Goal: Contribute content: Contribute content

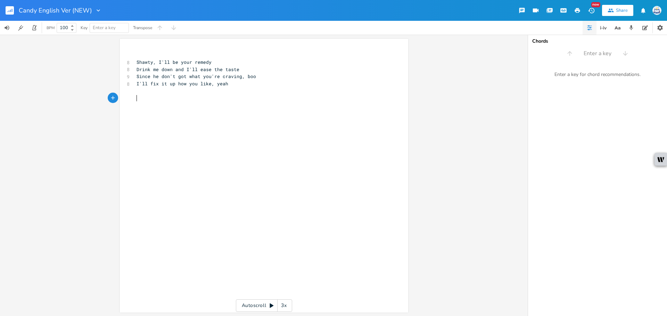
scroll to position [0, 60]
drag, startPoint x: 168, startPoint y: 69, endPoint x: 126, endPoint y: 68, distance: 42.4
click at [135, 68] on div "8 Drink me down and I'll ease the taste" at bounding box center [260, 69] width 251 height 7
type textarea "Slurp e"
type textarea "me down"
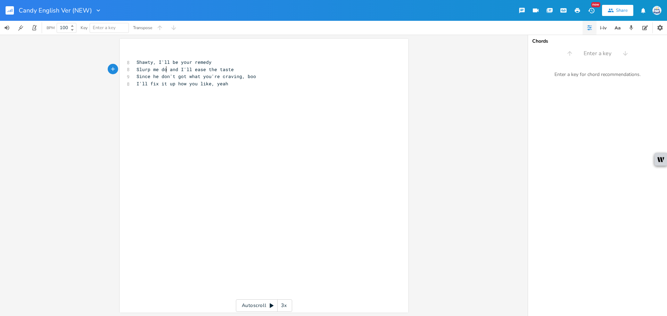
scroll to position [0, 19]
click at [222, 117] on div "x ​ 8 Shawty, I'll be your remedy 8 Slurp me down and I'll ease the taste 9 Sin…" at bounding box center [269, 182] width 268 height 265
drag, startPoint x: 157, startPoint y: 83, endPoint x: 148, endPoint y: 85, distance: 8.8
click at [148, 85] on span "I'll fix it up how you like, yeah" at bounding box center [183, 84] width 92 height 6
type textarea "whip"
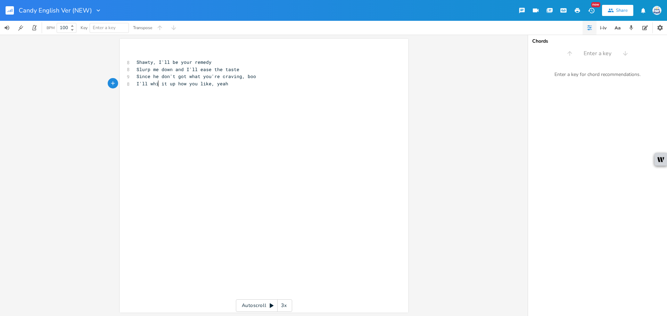
scroll to position [0, 10]
click at [186, 99] on pre "​" at bounding box center [260, 98] width 251 height 7
type textarea "I'mma slide in rel"
type textarea "al slow, lay it down how you want"
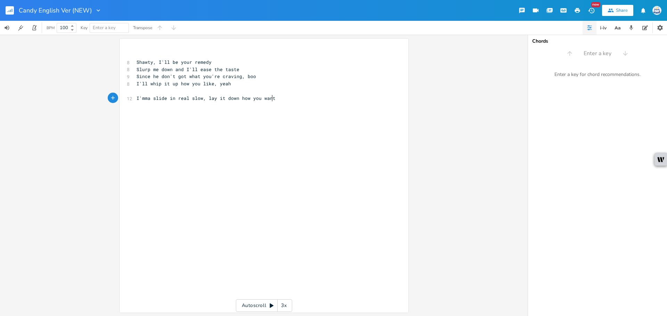
scroll to position [0, 70]
type textarea "Lay it down how you want"
type textarea "Amu"
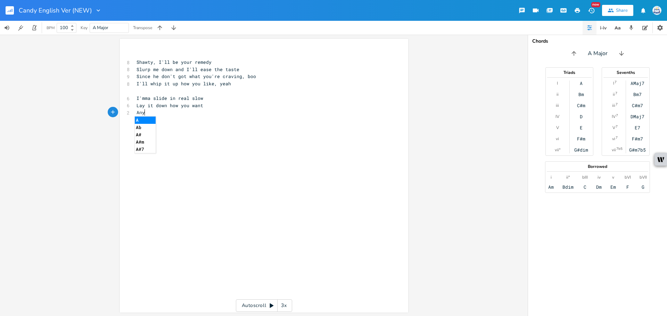
type textarea "ny"
type textarea "time"
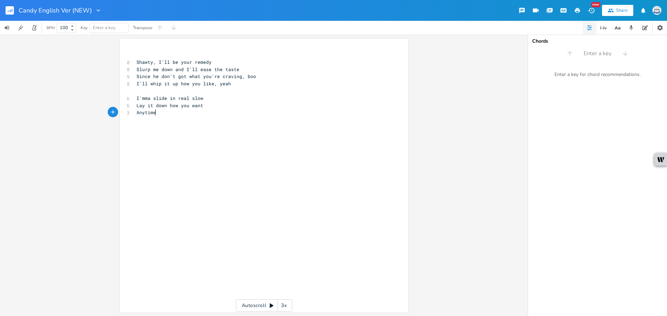
type textarea "."
type textarea ", no limit"
type textarea "Baby, I just got that, something"
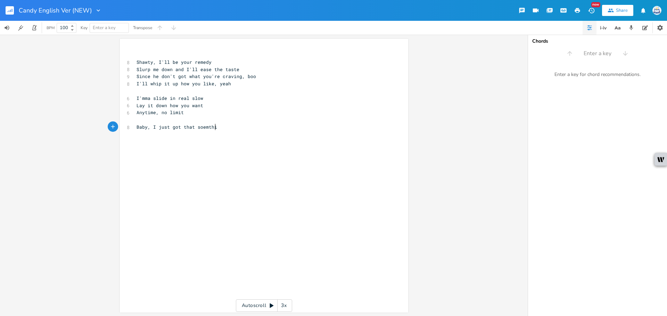
type textarea "soemthing"
type textarea "mething"
type textarea "Say you lookin' for that something, something origia"
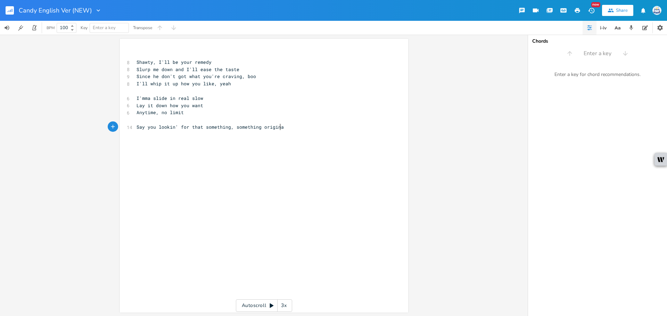
type textarea "nal"
type textarea "Just lay here with me, let out please"
type textarea "set us free, yeah yeah"
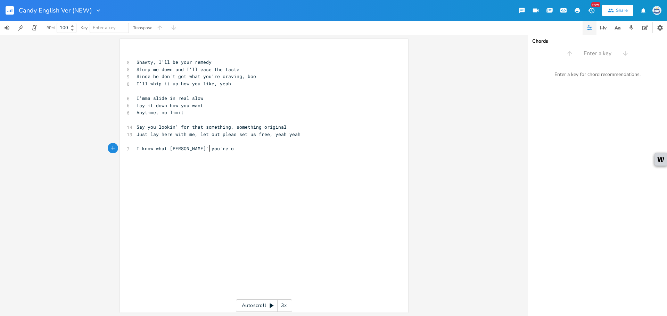
type textarea "I know what timin' you're on"
type textarea "Bbay, I got jus"
type textarea "aby, I got just what you want"
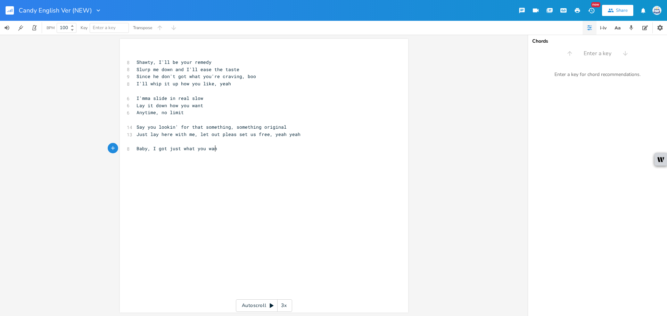
scroll to position [0, 59]
drag, startPoint x: 146, startPoint y: 136, endPoint x: 134, endPoint y: 136, distance: 11.8
click at [135, 136] on pre "Just lay here with me, let out pleas set us free, yeah yeah" at bounding box center [260, 134] width 251 height 7
type textarea "So"
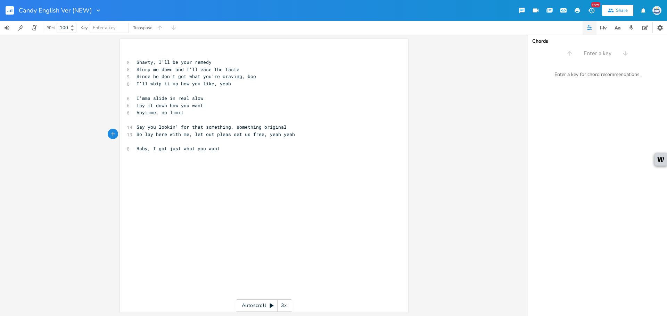
click at [199, 160] on div "x ​ 8 Shawty, I'll be your remedy 8 Slurp me down and I'll ease the taste 9 Sin…" at bounding box center [260, 105] width 251 height 111
type textarea "On your signal I'll five"
type textarea "givve"
type textarea "em"
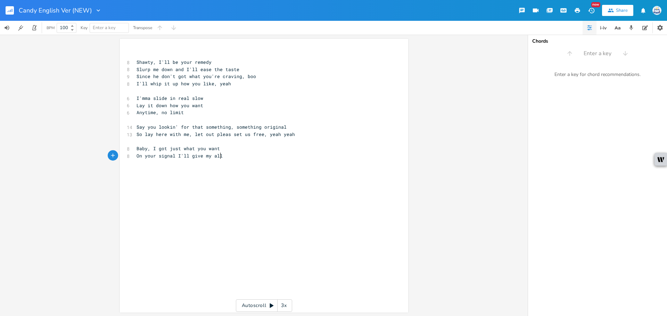
type textarea "my all"
click at [297, 135] on pre "So lay here with me, let out pleas set us free, yeah yeah" at bounding box center [260, 134] width 251 height 7
click at [261, 143] on pre "​" at bounding box center [260, 141] width 251 height 7
click at [256, 149] on pre "Baby, I got just what you want" at bounding box center [260, 148] width 251 height 7
click at [182, 162] on pre "​" at bounding box center [260, 163] width 251 height 7
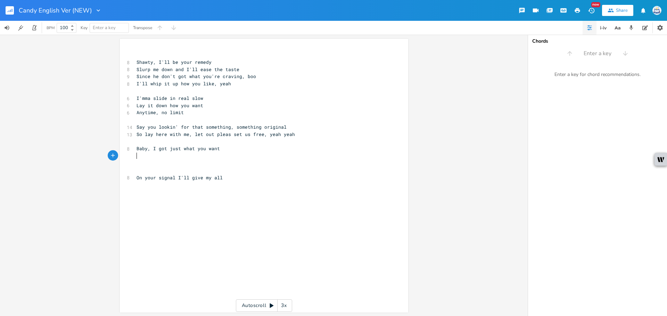
click at [182, 159] on pre "​" at bounding box center [260, 155] width 251 height 7
type textarea "That sweet spiw"
type textarea "cw"
type textarea "e"
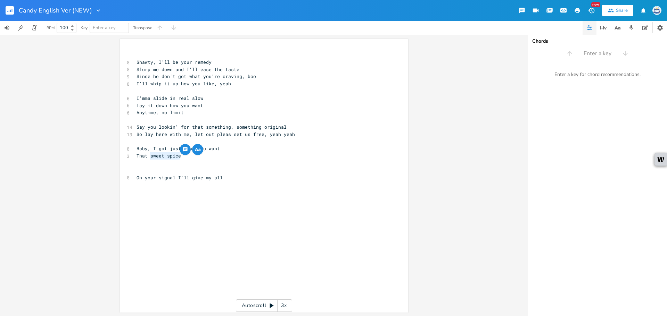
drag, startPoint x: 180, startPoint y: 156, endPoint x: 148, endPoint y: 158, distance: 32.7
click at [148, 158] on pre "That sweet spice" at bounding box center [260, 155] width 251 height 7
type textarea "strong spice, yor"
type textarea "ir"
type textarea "ur sww"
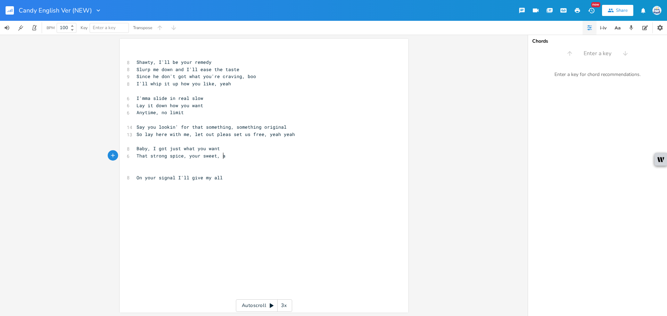
type textarea "eet, awe"
type textarea "sweet"
type textarea "your"
drag, startPoint x: 197, startPoint y: 155, endPoint x: 187, endPoint y: 156, distance: 10.1
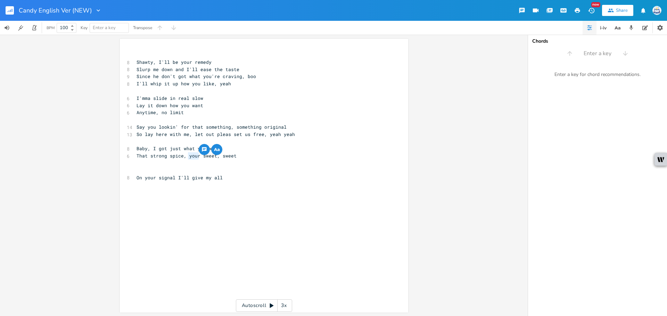
click at [187, 156] on span "That strong spice, your sweet, sweet" at bounding box center [187, 156] width 100 height 6
click at [253, 158] on pre "That strong spice, your sweet, sweet" at bounding box center [260, 155] width 251 height 7
type textarea "tongue"
drag, startPoint x: 145, startPoint y: 156, endPoint x: 133, endPoint y: 158, distance: 12.1
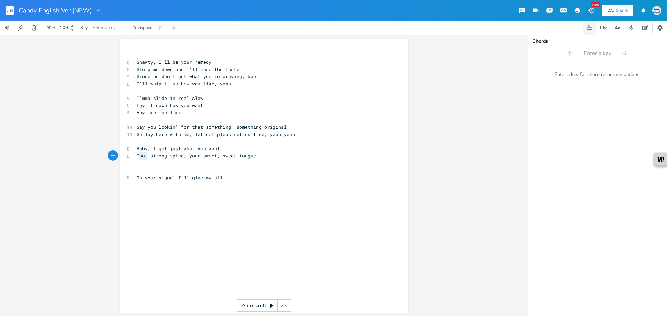
click at [135, 158] on pre "That strong spice, your sweet, sweet tongue" at bounding box center [260, 155] width 251 height 7
type textarea "This"
drag, startPoint x: 243, startPoint y: 235, endPoint x: 241, endPoint y: 238, distance: 4.0
click at [241, 238] on div "x ​ 8 Shawty, I'll be your remedy 8 Slurp me down and I'll ease the taste 9 Sin…" at bounding box center [269, 182] width 268 height 265
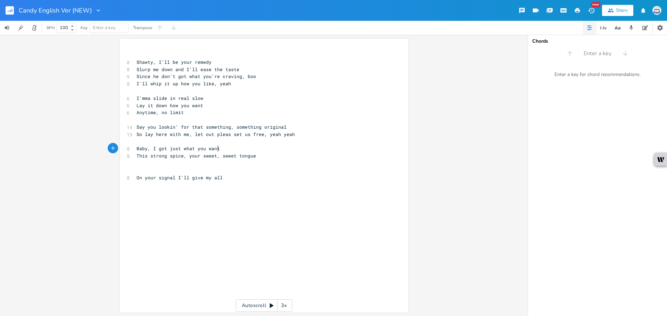
click at [239, 146] on pre "Baby, I got just what you want" at bounding box center [260, 148] width 251 height 7
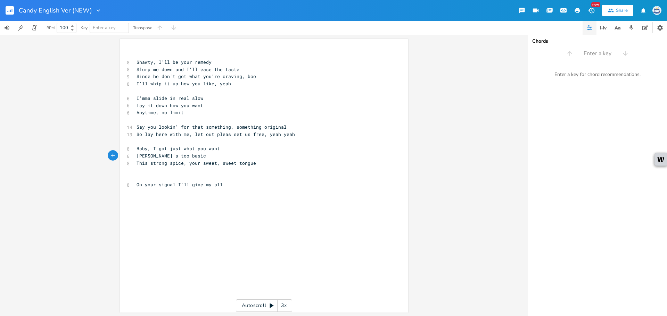
scroll to position [0, 38]
type textarea "Vanilla's too basic"
type textarea "a tad bit boring"
drag, startPoint x: 150, startPoint y: 61, endPoint x: 129, endPoint y: 63, distance: 21.6
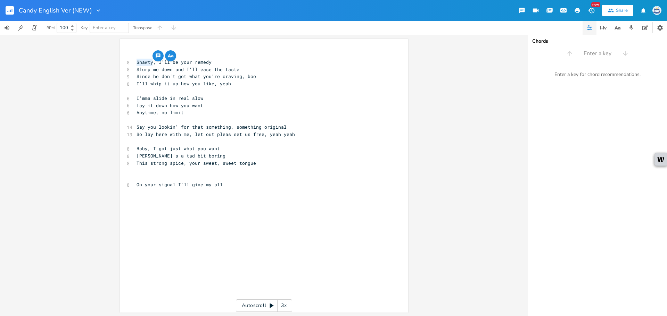
click at [129, 63] on div "Shawty x ​ 8 Shawty, I'll be your remedy 8 Slurp me down and I'll ease the tast…" at bounding box center [264, 176] width 288 height 274
type textarea "Hi"
type textarea "oney, I'll be your remedy"
click at [164, 71] on span "Slurp me down and I'll ease the taste" at bounding box center [188, 69] width 103 height 6
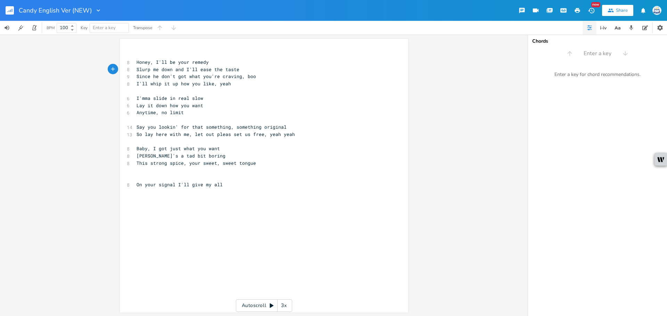
click at [185, 90] on pre "​" at bounding box center [260, 91] width 251 height 7
drag, startPoint x: 134, startPoint y: 69, endPoint x: 169, endPoint y: 70, distance: 34.7
click at [169, 70] on span "Slurp me down and I'll ease the taste" at bounding box center [188, 69] width 103 height 6
type textarea "Spoonm"
type textarea "me up and i'll ease the taste"
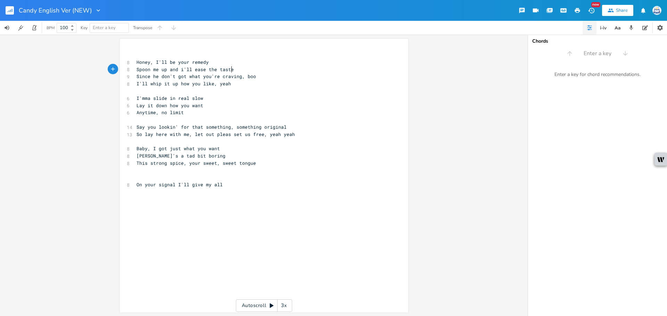
scroll to position [0, 59]
click at [181, 72] on span "Spoon me up and i'll ease the taste" at bounding box center [185, 69] width 97 height 6
type textarea "I'll ease the taste"
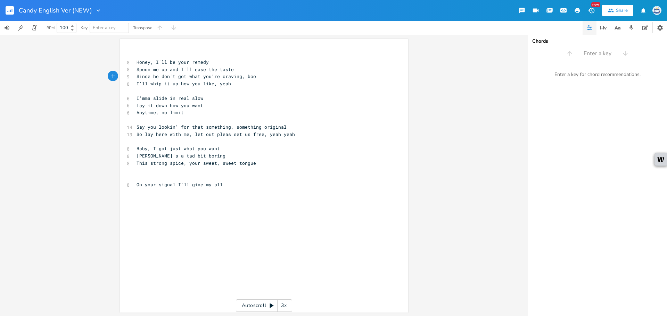
type textarea "I"
drag, startPoint x: 254, startPoint y: 75, endPoint x: 122, endPoint y: 78, distance: 131.7
click at [122, 78] on div "Since he don't got what you're craving, boo x ​ 8 Honey, I'll be your remedy 8 …" at bounding box center [264, 176] width 288 height 274
type textarea "Suagar,"
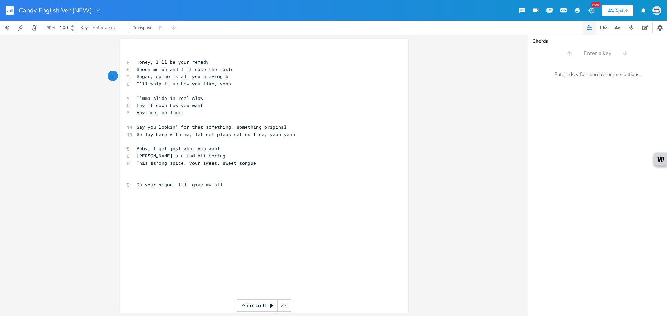
type textarea "gar, spice is all you craving boo"
type textarea ", boo"
drag, startPoint x: 134, startPoint y: 128, endPoint x: 185, endPoint y: 129, distance: 51.4
click at [185, 129] on pre "Say you lookin' for that something, something original" at bounding box center [260, 127] width 251 height 7
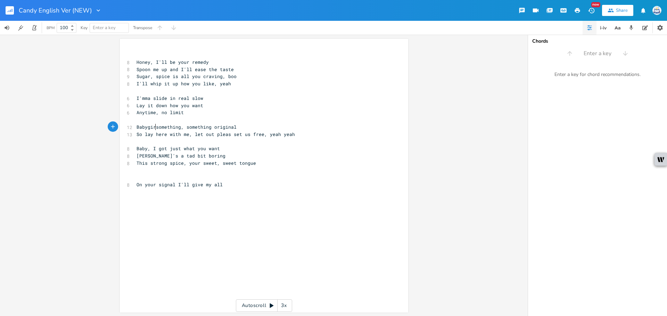
scroll to position [0, 17]
type textarea "Babygirl, you need that someti"
type textarea "hing something original"
type textarea "us free, yeah yeah"
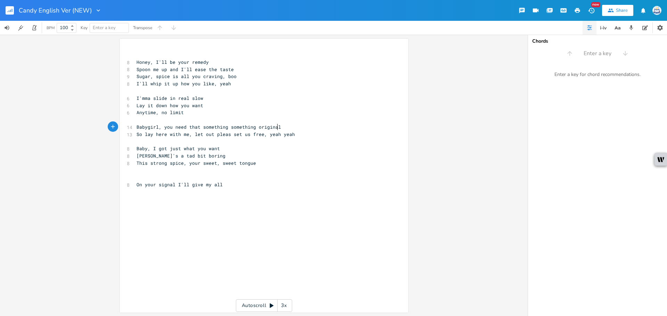
click at [237, 144] on div "​ 8 Honey, I'll be your remedy 8 Spoon me up and I'll ease the taste 9 Sugar, s…" at bounding box center [260, 119] width 251 height 137
click at [271, 154] on pre "Vanilla's a tad bit boring" at bounding box center [260, 155] width 251 height 7
click at [156, 127] on span "Babygirl, you need that something something original" at bounding box center [209, 127] width 144 height 6
click at [158, 128] on span "Babygirl, you need that something something original" at bounding box center [209, 127] width 144 height 6
click at [235, 144] on pre "​" at bounding box center [260, 141] width 251 height 7
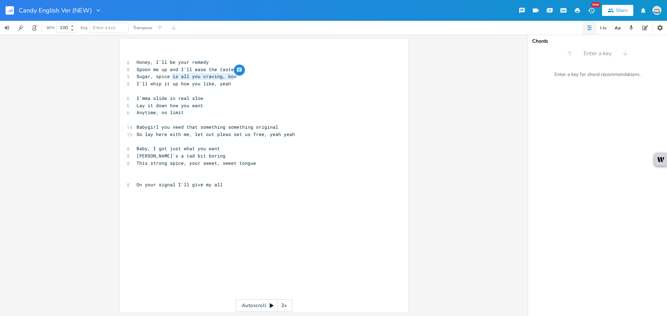
drag, startPoint x: 234, startPoint y: 76, endPoint x: 170, endPoint y: 80, distance: 64.4
click at [170, 80] on pre "Sugar, spice is all you craving, boo" at bounding box center [260, 76] width 251 height 7
type textarea "is tha y"
type textarea "t"
type textarea "at you're craving, boo?"
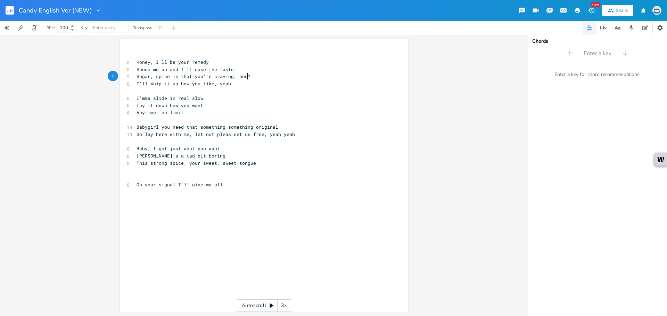
scroll to position [0, 46]
click at [232, 121] on pre "​" at bounding box center [260, 119] width 251 height 7
drag, startPoint x: 274, startPoint y: 127, endPoint x: 133, endPoint y: 127, distance: 141.0
click at [135, 127] on pre "Babygirl you need that something something original" at bounding box center [260, 127] width 251 height 7
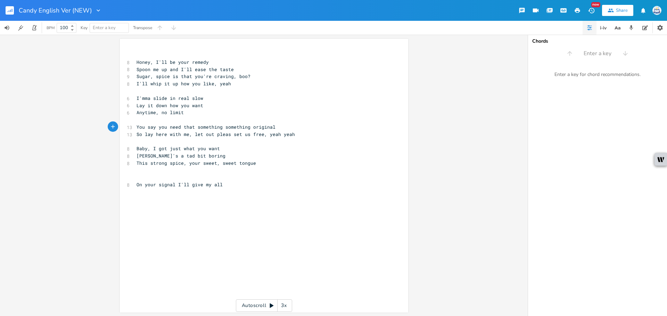
type textarea "You say you need that something something original"
click at [223, 142] on pre "​" at bounding box center [260, 141] width 251 height 7
click at [208, 76] on span "Sugar, spice is that you're craving, boo?" at bounding box center [194, 76] width 114 height 6
type textarea "ur x"
type textarea "craving, bii"
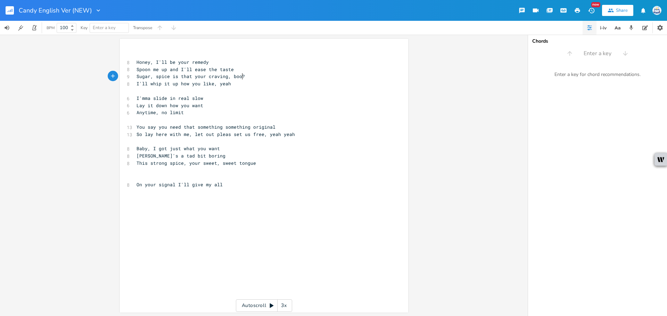
scroll to position [0, 7]
type textarea "oo?"
click at [248, 162] on span "This strong spice, your sweet, sweet tongue" at bounding box center [196, 163] width 119 height 6
click at [234, 142] on pre "​" at bounding box center [260, 141] width 251 height 7
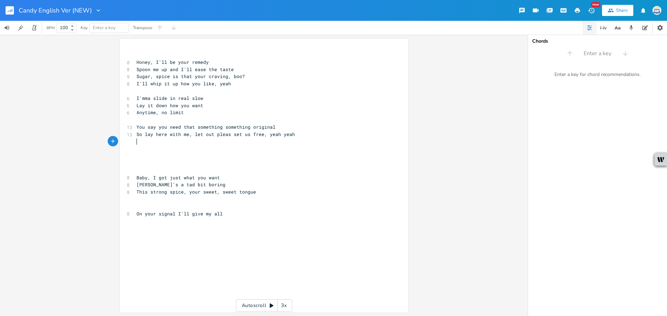
click at [165, 145] on pre "​" at bounding box center [260, 148] width 251 height 7
click at [161, 149] on pre "​" at bounding box center [260, 148] width 251 height 7
type textarea "If you want that, I got that, girl"
click at [234, 154] on pre "​" at bounding box center [260, 155] width 251 height 7
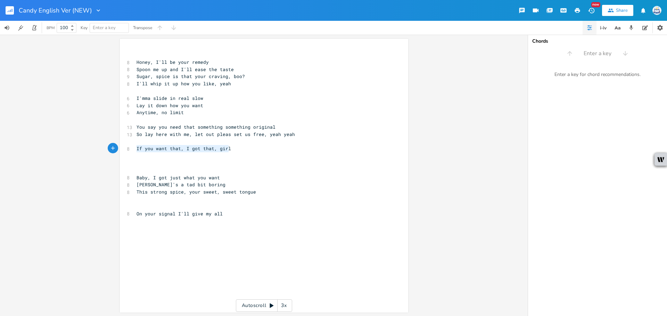
drag, startPoint x: 237, startPoint y: 149, endPoint x: 126, endPoint y: 146, distance: 110.1
click at [135, 146] on div "8 If you want that, I got that, girl" at bounding box center [260, 148] width 251 height 7
type textarea "C"
type textarea "'Caue"
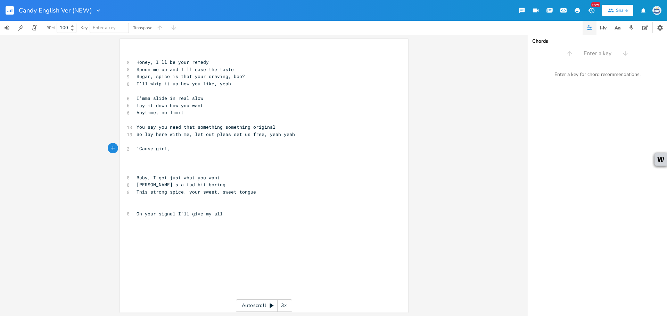
type textarea "se girl,"
type textarea "i"
type textarea "."
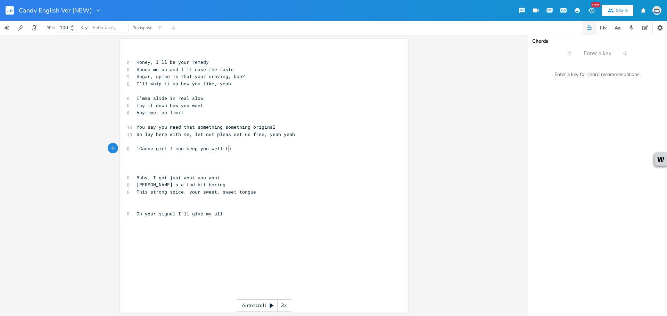
type textarea "I can keep you well fed"
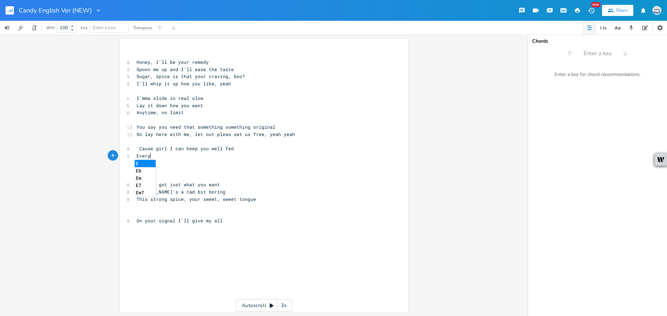
scroll to position [0, 11]
type textarea "Every flavor of me, yeah yeah"
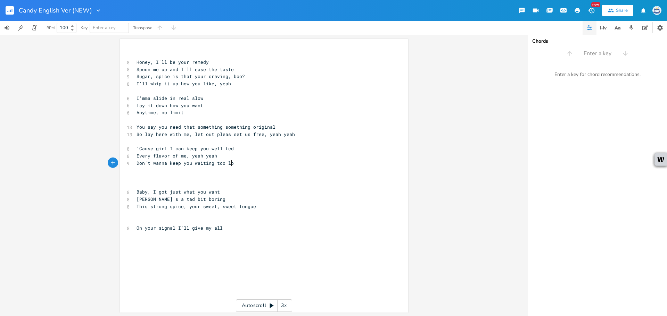
type textarea "Don't wanna keep you waiting too long"
drag, startPoint x: 210, startPoint y: 156, endPoint x: 124, endPoint y: 157, distance: 85.8
click at [135, 157] on div "8 Every flavor of me, yeah yeah" at bounding box center [260, 155] width 251 height 7
type textarea "A;"
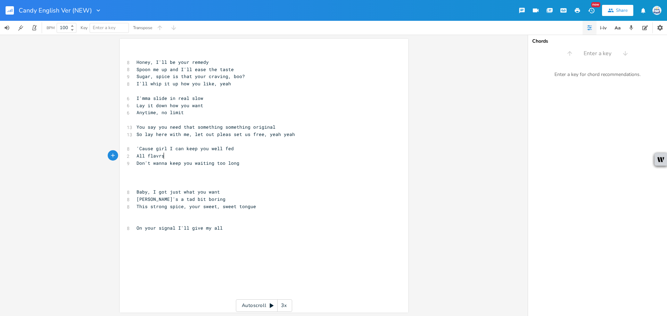
type textarea "ll flavrs"
type textarea "ors of me in your bed, yeah yeah"
drag, startPoint x: 248, startPoint y: 166, endPoint x: 122, endPoint y: 162, distance: 126.2
click at [122, 162] on div "Don't wanna keep you waiting too long x ​ 8 Honey, I'll be your remedy 8 Spoon …" at bounding box center [264, 176] width 288 height 274
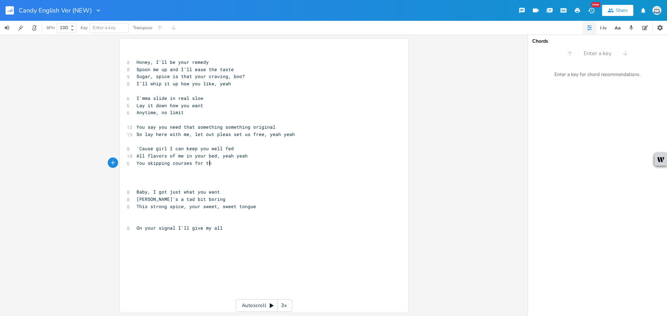
type textarea "You skipping courses for th"
type textarea "r e"
type textarea "Prepare the night just for the entree"
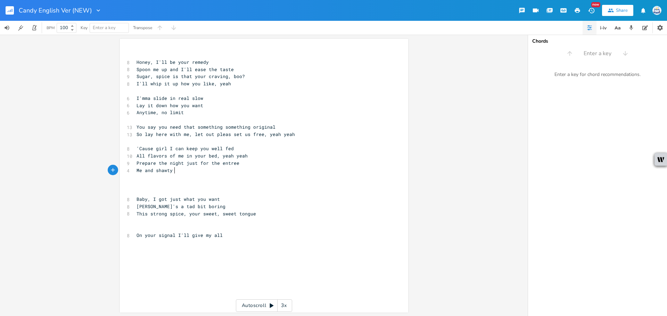
type textarea "Me and shawty fo"
type textarea "got that juice"
click at [135, 63] on pre "Honey, I'll be your remedy" at bounding box center [260, 62] width 251 height 7
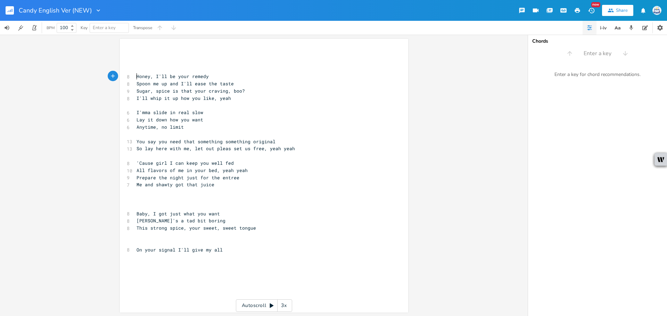
click at [158, 56] on pre "​" at bounding box center [260, 54] width 251 height 7
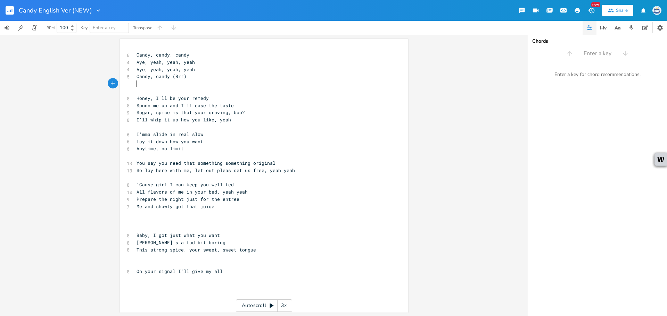
click at [150, 86] on pre "​" at bounding box center [260, 83] width 251 height 7
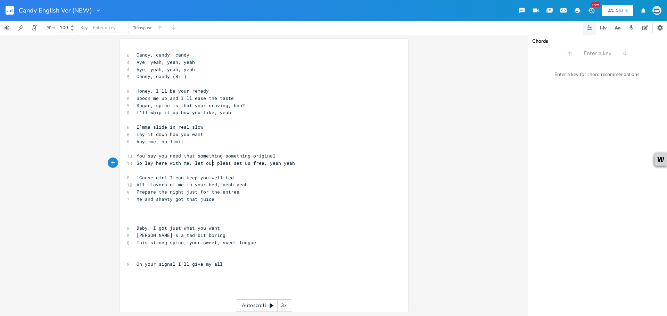
click at [210, 162] on span "So lay here with me, let out pleas set us free, yeah yeah" at bounding box center [216, 163] width 158 height 6
type textarea "r"
click at [343, 184] on pre "All flavors of me in your bed, yeah yeah" at bounding box center [260, 184] width 251 height 7
drag, startPoint x: 216, startPoint y: 199, endPoint x: 92, endPoint y: 199, distance: 124.0
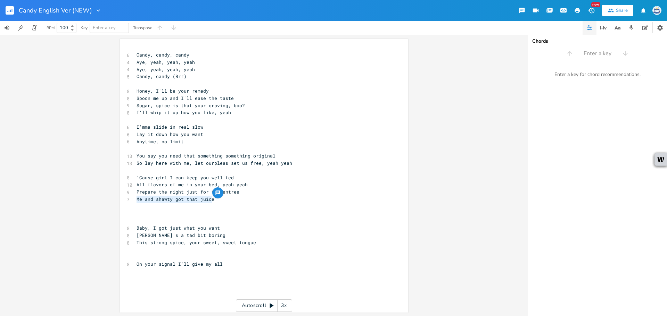
click at [92, 199] on div "Me and shawty got that juice x 6 Candy, candy, candy 4 Aye, yeah, yeah, yeah 4 …" at bounding box center [264, 176] width 528 height 282
type textarea "Girl, wa"
type textarea "ht"
type textarea "at you ask if"
type textarea "s what you get"
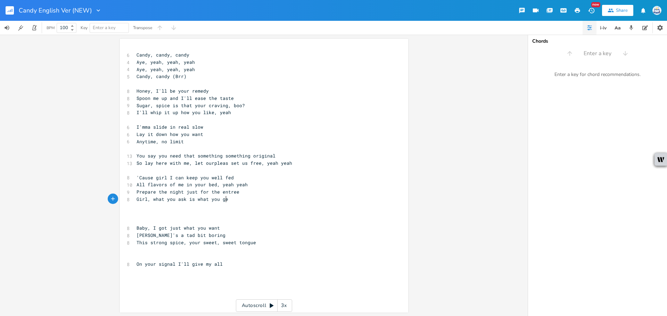
scroll to position [0, 30]
type textarea "pleas set us free, yeah yeah"
drag, startPoint x: 210, startPoint y: 164, endPoint x: 233, endPoint y: 165, distance: 22.9
click at [274, 168] on div "6 Candy, candy, candy 4 Aye, yeah, yeah, yeah 4 Aye, yeah, yeah, yeah 5 Candy, …" at bounding box center [260, 159] width 251 height 217
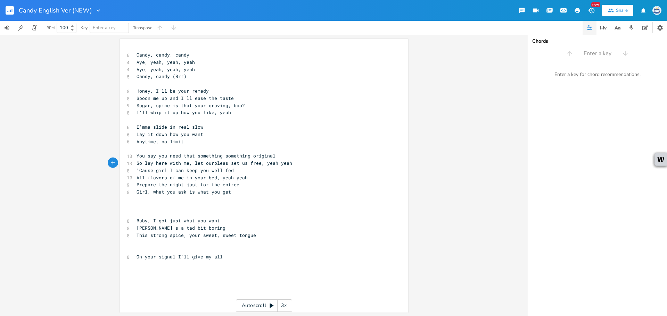
click at [291, 163] on pre "So lay here with me, let ourpleas set us free, yeah yeah" at bounding box center [260, 163] width 251 height 7
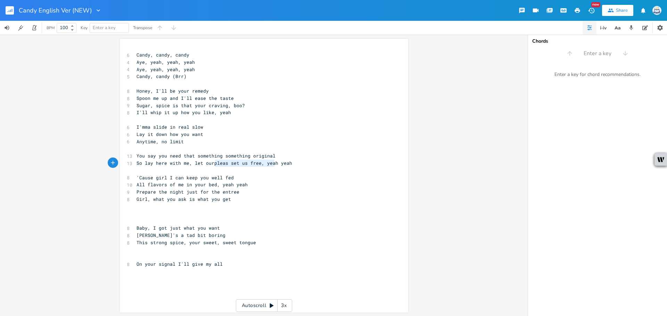
type textarea "leas set us free, yeah yeah"
drag, startPoint x: 212, startPoint y: 165, endPoint x: 287, endPoint y: 165, distance: 75.0
click at [287, 165] on span "So lay here with me, let ourpleas set us free, yeah yeah" at bounding box center [215, 163] width 156 height 6
paste textarea
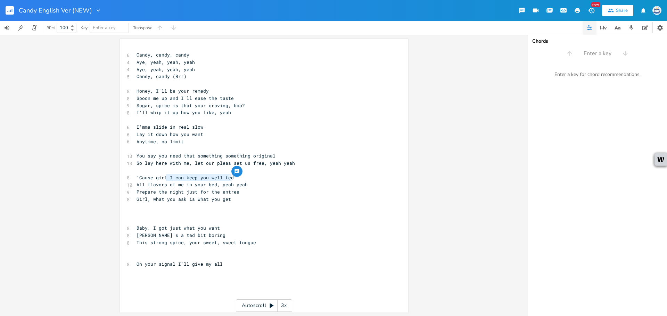
type textarea "I can keep you well fed"
drag, startPoint x: 238, startPoint y: 178, endPoint x: 168, endPoint y: 178, distance: 69.5
click at [168, 178] on pre "'Cause girl I can keep you well fed" at bounding box center [260, 177] width 251 height 7
type textarea ", with me, yu"
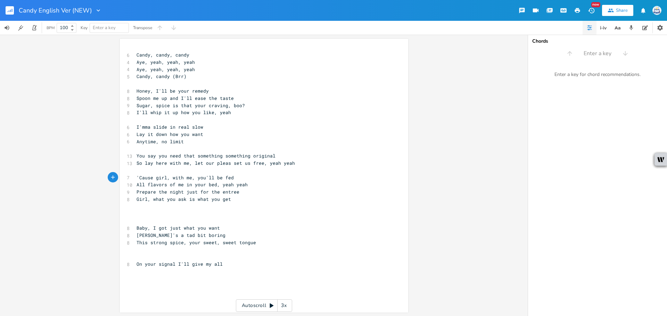
type textarea "ou'll be fed"
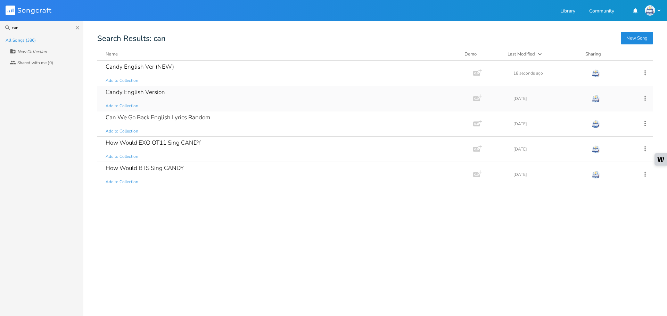
type input "can"
click at [176, 95] on div "Candy English Version Add to Collection" at bounding box center [284, 98] width 356 height 25
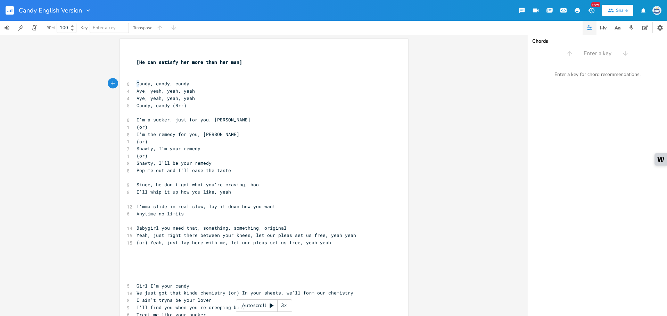
type textarea "Candy, candy, [PERSON_NAME], yeah, yeah, yeah [PERSON_NAME], yeah, yeah, yeah C…"
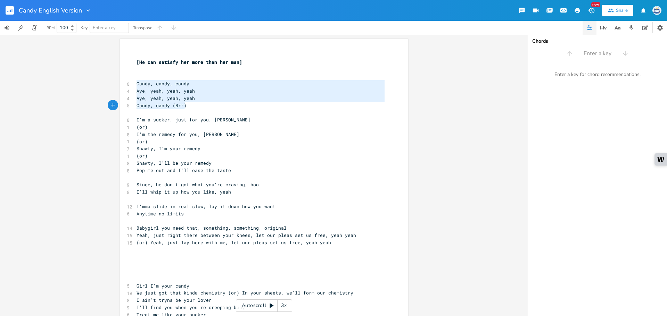
click at [192, 103] on div "Candy, candy, candy Aye, yeah, yeah, yeah Aye, yeah, yeah, yeah Candy, candy (B…" at bounding box center [264, 209] width 288 height 340
